Goal: Information Seeking & Learning: Find specific fact

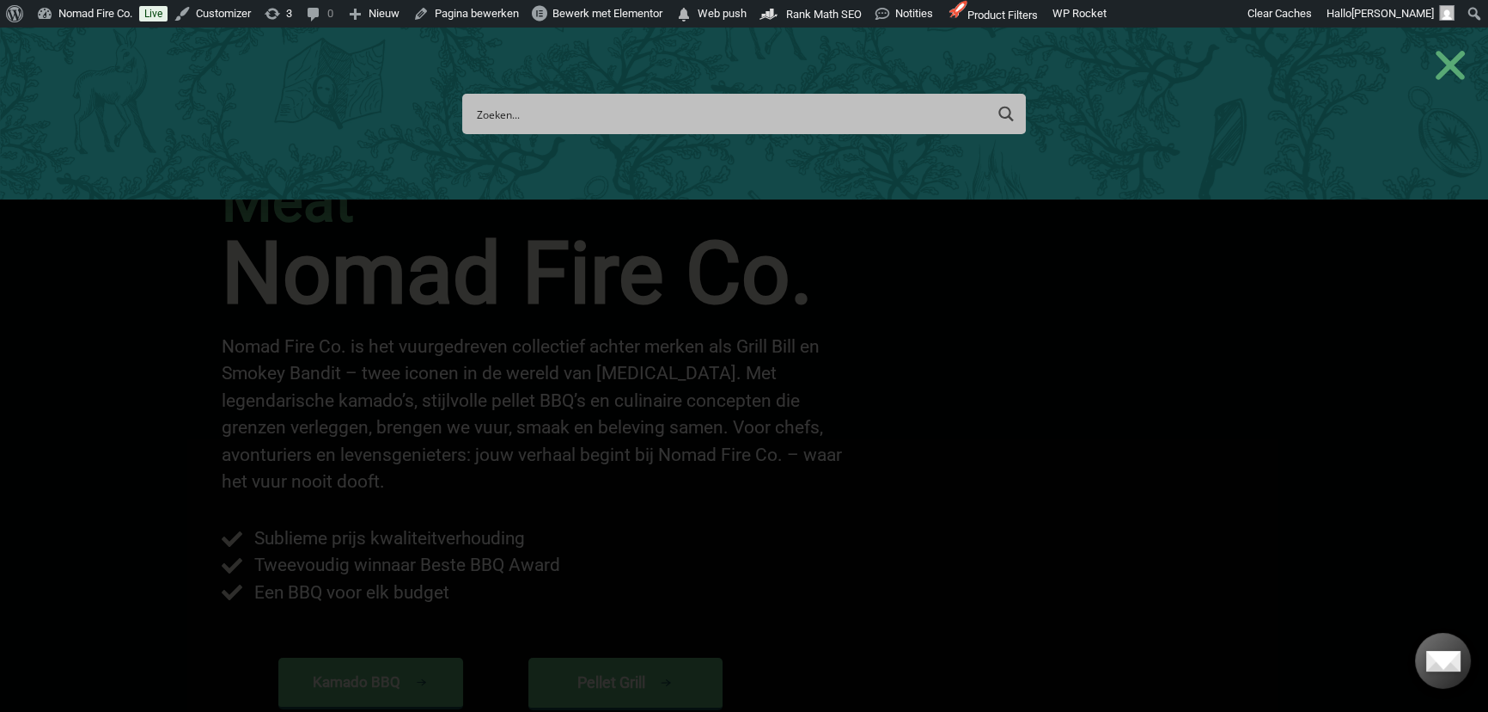
click at [516, 118] on input "Search input" at bounding box center [730, 114] width 506 height 32
type input "fib"
click at [514, 116] on input "fib" at bounding box center [715, 114] width 476 height 32
type input "fiber"
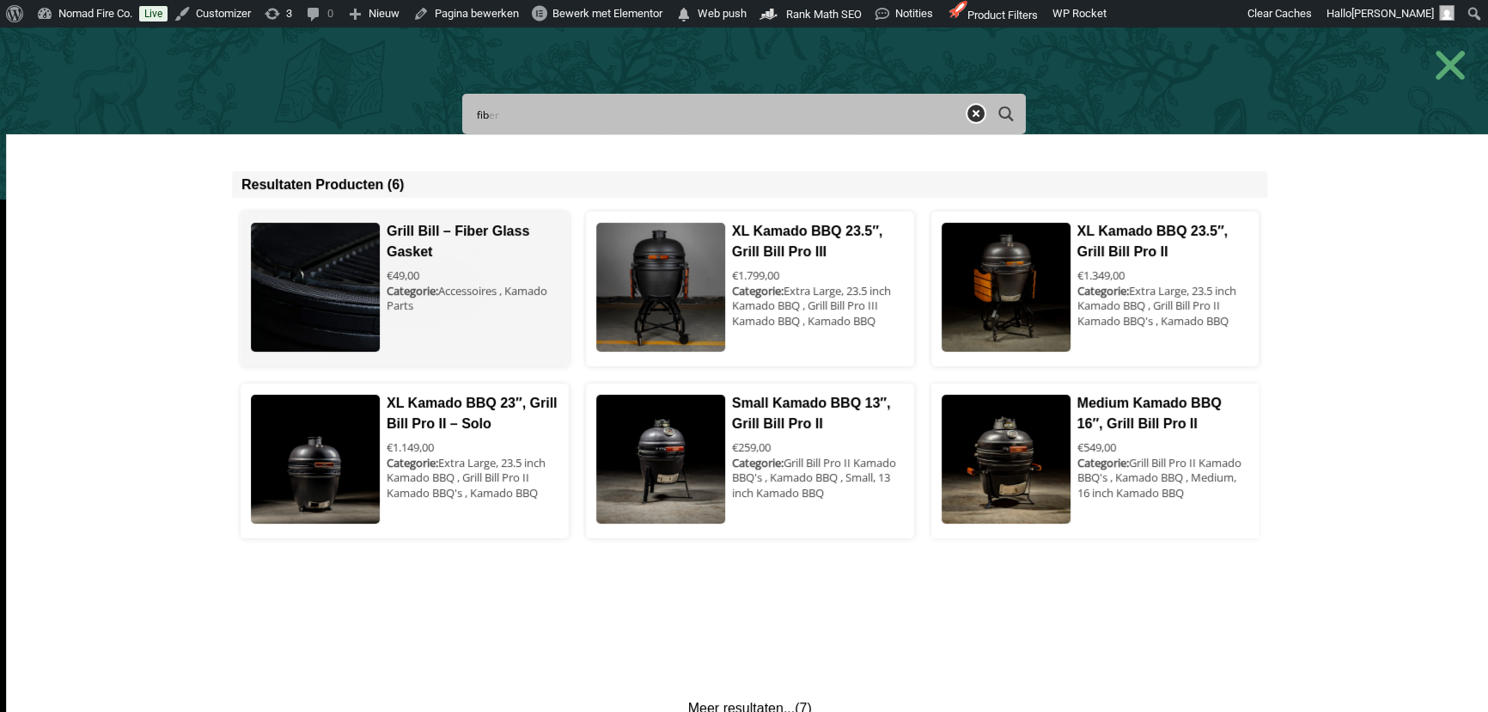
click at [429, 232] on span at bounding box center [404, 288] width 327 height 155
